Goal: Task Accomplishment & Management: Manage account settings

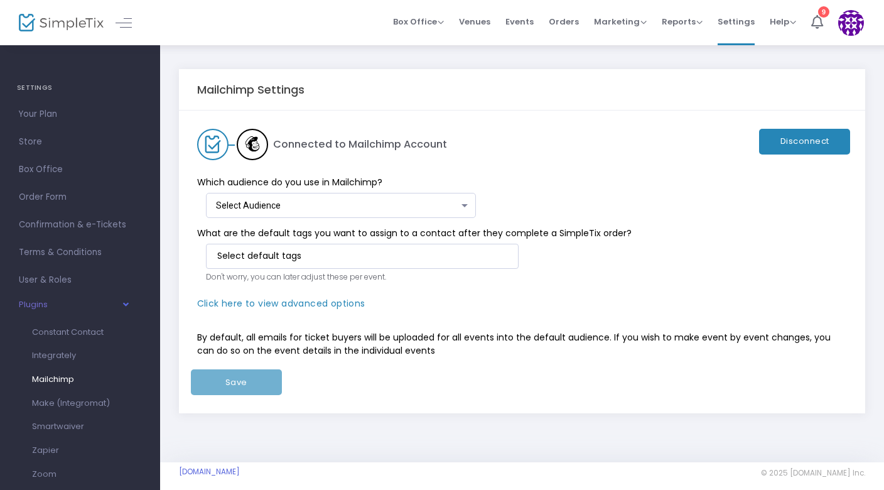
click at [390, 203] on div "Select Audience" at bounding box center [338, 206] width 244 height 10
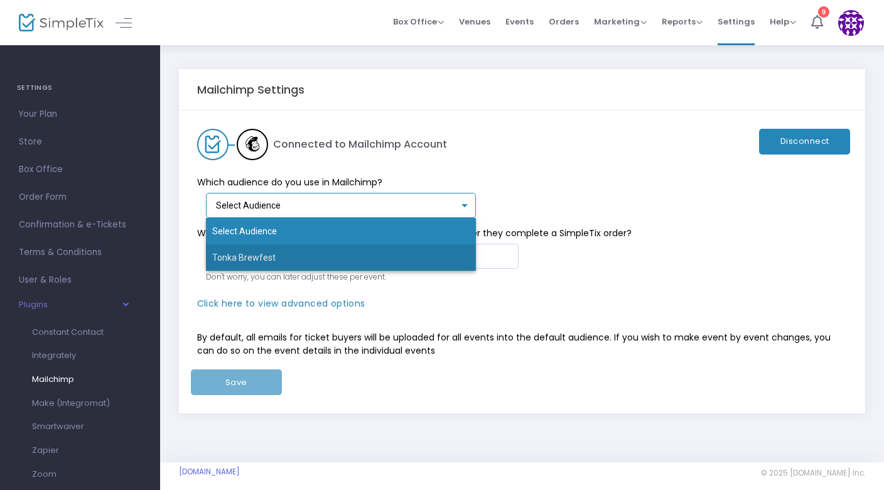
click at [353, 254] on span "Tonka Brewfest" at bounding box center [341, 257] width 258 height 26
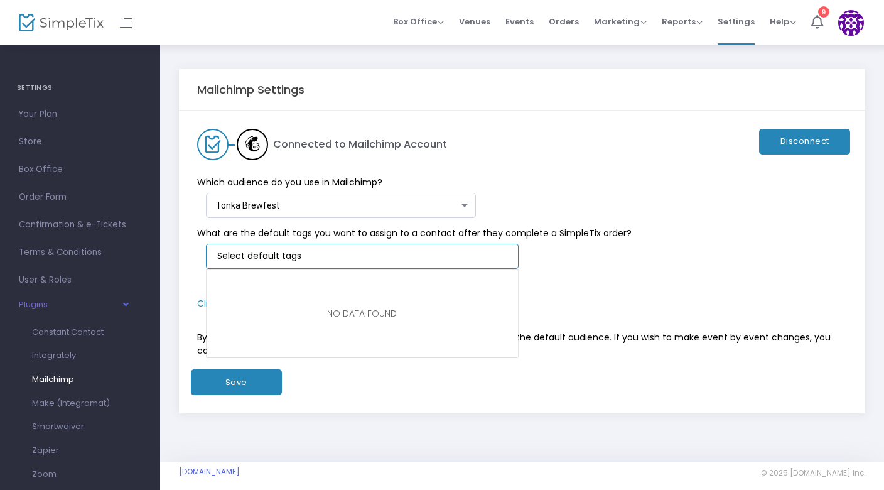
click at [354, 252] on input "NO DATA FOUND" at bounding box center [364, 255] width 295 height 13
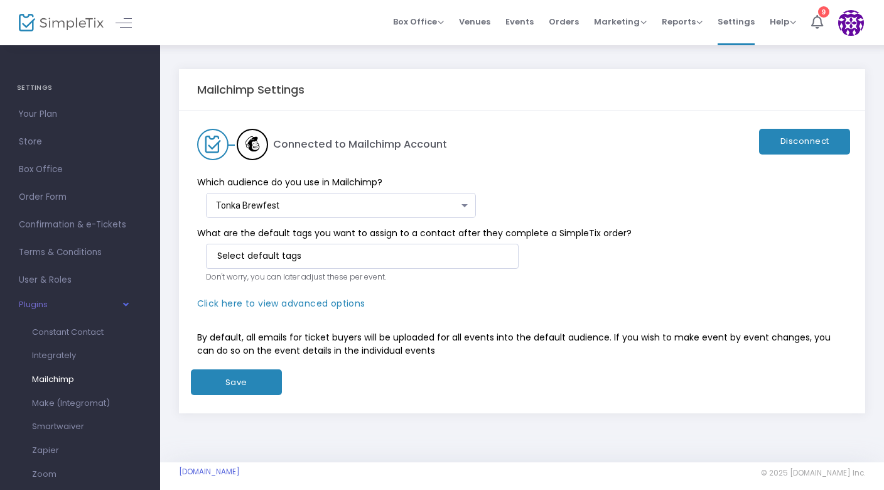
click at [561, 217] on div "Which audience do you use in Mailchimp? Tonka Brewfest Select Audience" at bounding box center [516, 189] width 662 height 58
click at [394, 259] on input "NO DATA FOUND" at bounding box center [364, 255] width 295 height 13
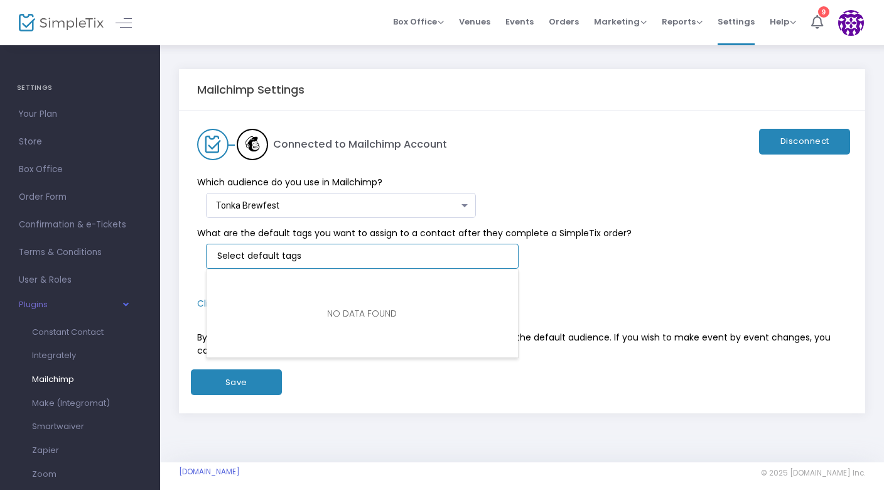
click at [345, 257] on input "NO DATA FOUND" at bounding box center [364, 255] width 295 height 13
type input "S"
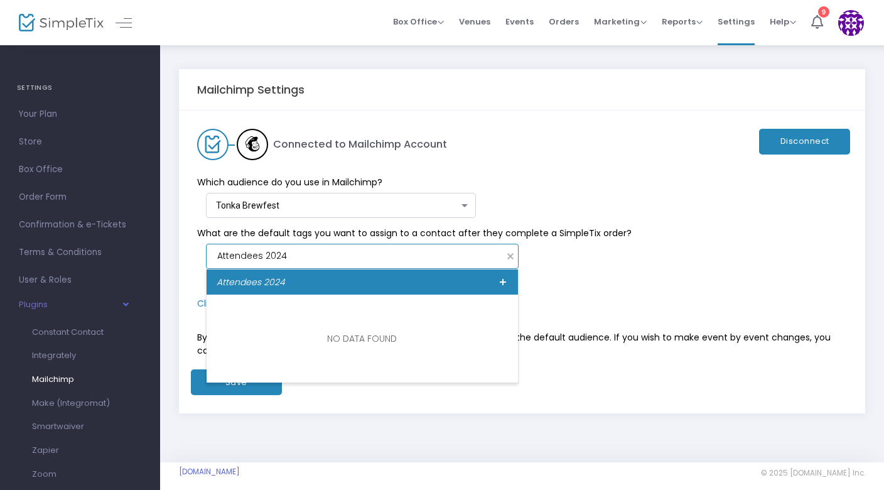
click at [418, 281] on div "Attendees 2024" at bounding box center [362, 281] width 311 height 25
type input "Attendees 2024"
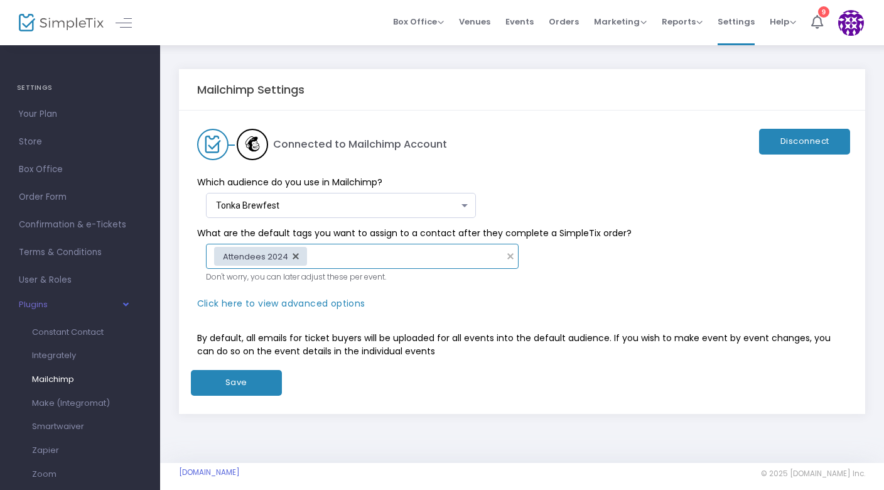
click at [245, 382] on button "Save" at bounding box center [236, 383] width 91 height 26
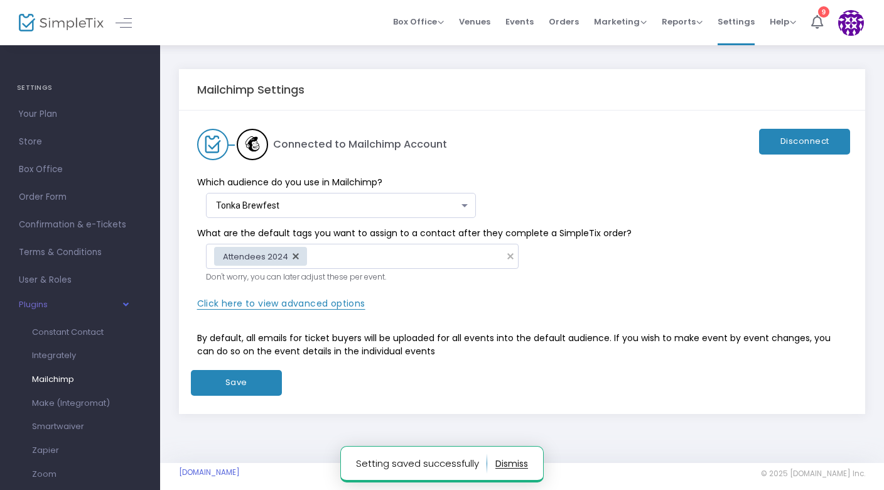
click at [275, 304] on span "Click here to view advanced options" at bounding box center [281, 303] width 168 height 13
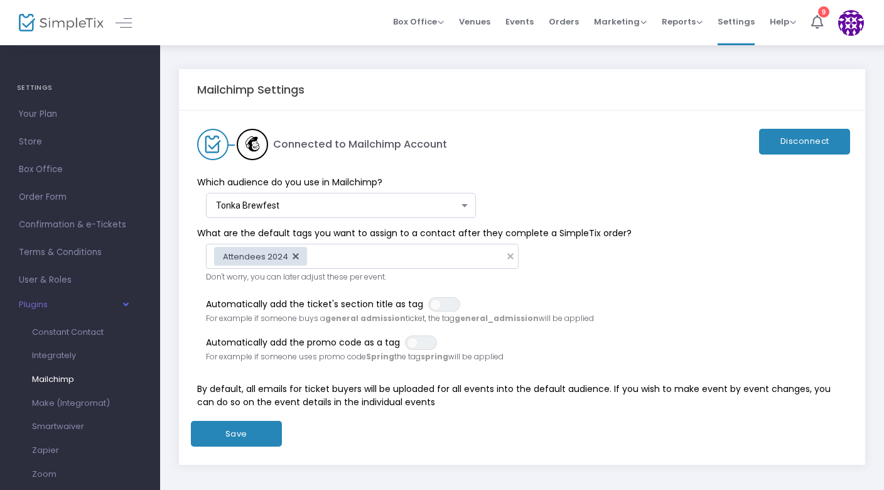
click at [246, 429] on button "Save" at bounding box center [236, 434] width 91 height 26
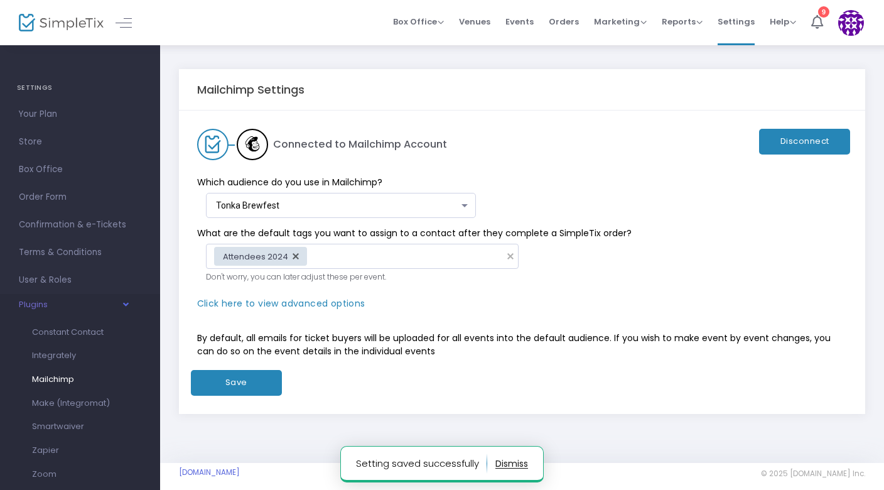
click at [58, 380] on span "Mailchimp" at bounding box center [53, 379] width 42 height 12
click at [41, 303] on button "Plugins" at bounding box center [73, 307] width 109 height 16
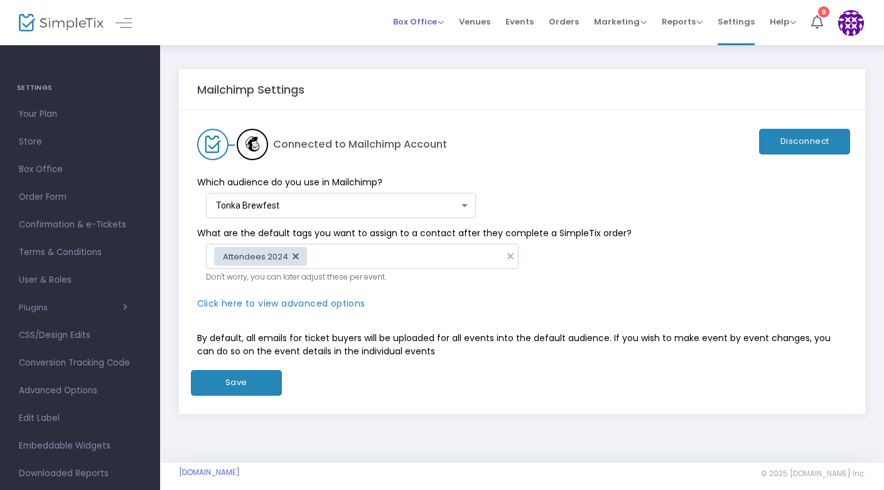
click at [441, 19] on span "Box Office" at bounding box center [418, 22] width 51 height 12
click at [54, 278] on span "User & Roles" at bounding box center [80, 280] width 122 height 16
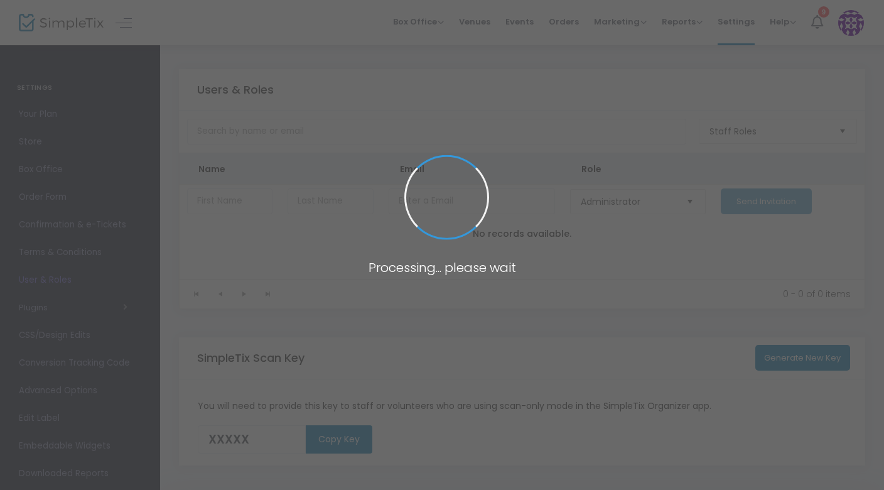
type input "N3T7L"
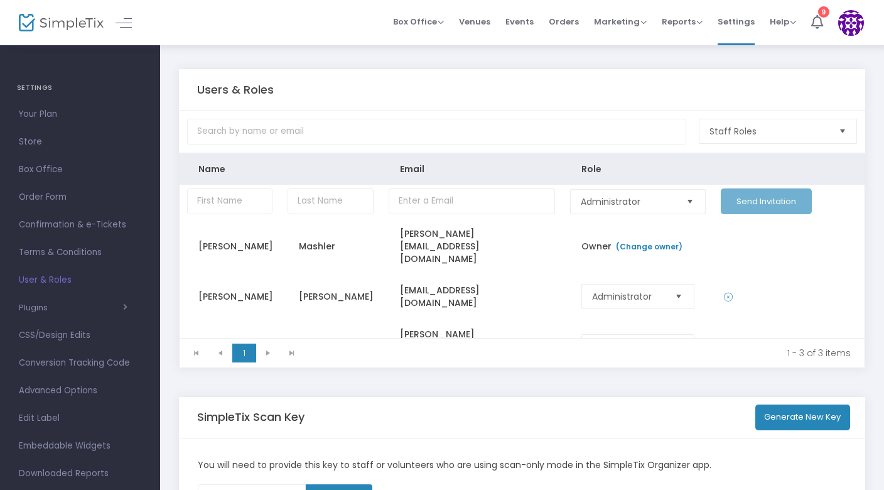
scroll to position [24, 0]
